Goal: Task Accomplishment & Management: Use online tool/utility

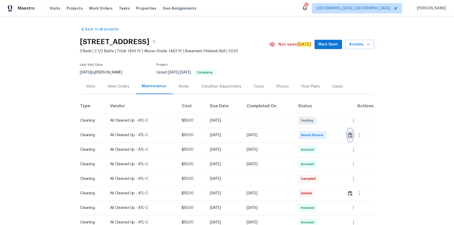
click at [323, 136] on img "button" at bounding box center [350, 135] width 4 height 5
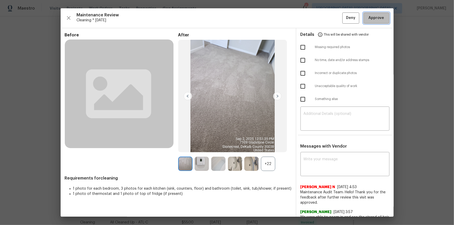
click at [323, 21] on span "Approve" at bounding box center [377, 18] width 16 height 7
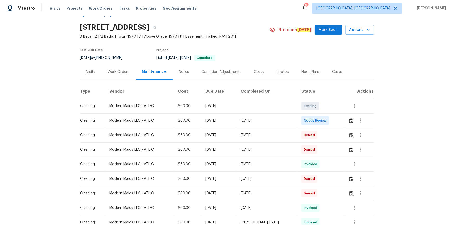
scroll to position [47, 0]
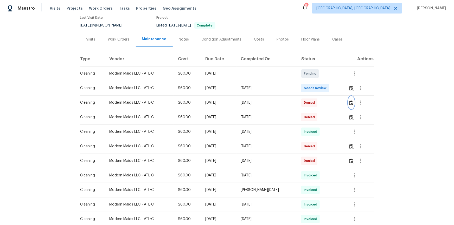
click at [323, 104] on button "button" at bounding box center [351, 103] width 6 height 12
click at [323, 87] on img "button" at bounding box center [351, 88] width 4 height 5
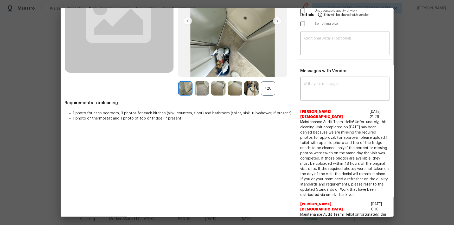
scroll to position [0, 0]
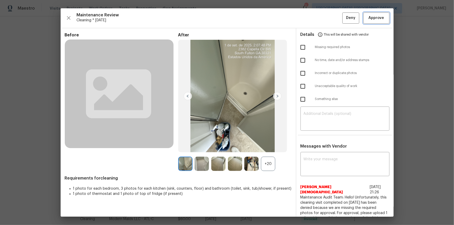
click at [323, 16] on span "Approve" at bounding box center [377, 18] width 16 height 7
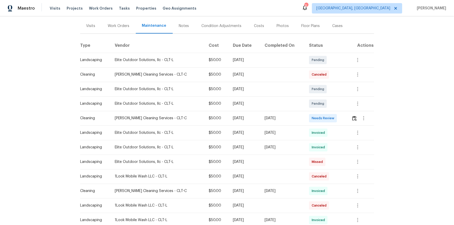
scroll to position [94, 0]
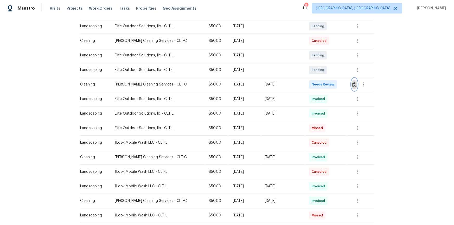
click at [354, 86] on img "button" at bounding box center [354, 84] width 4 height 5
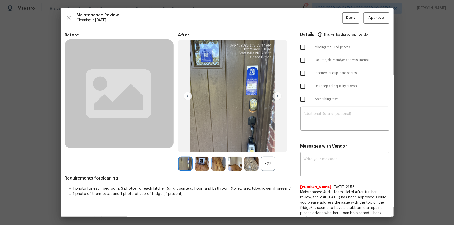
drag, startPoint x: 431, startPoint y: 58, endPoint x: 420, endPoint y: 76, distance: 21.3
